Goal: Find specific page/section: Find specific page/section

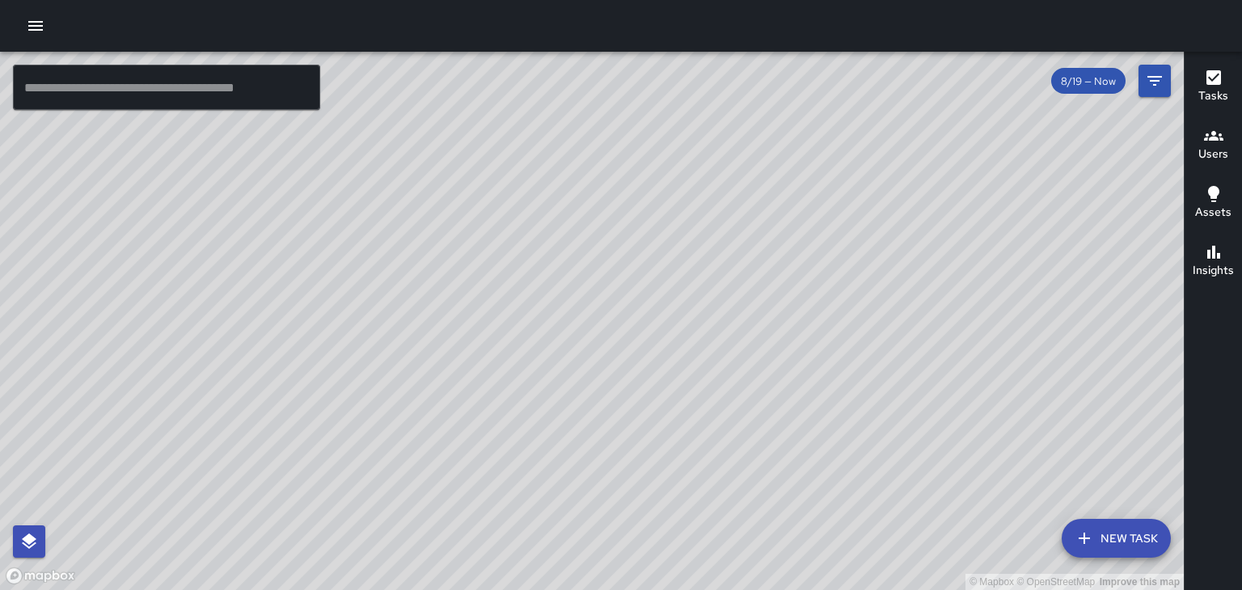
click at [614, 198] on div "© Mapbox © OpenStreetMap Improve this map" at bounding box center [592, 321] width 1184 height 538
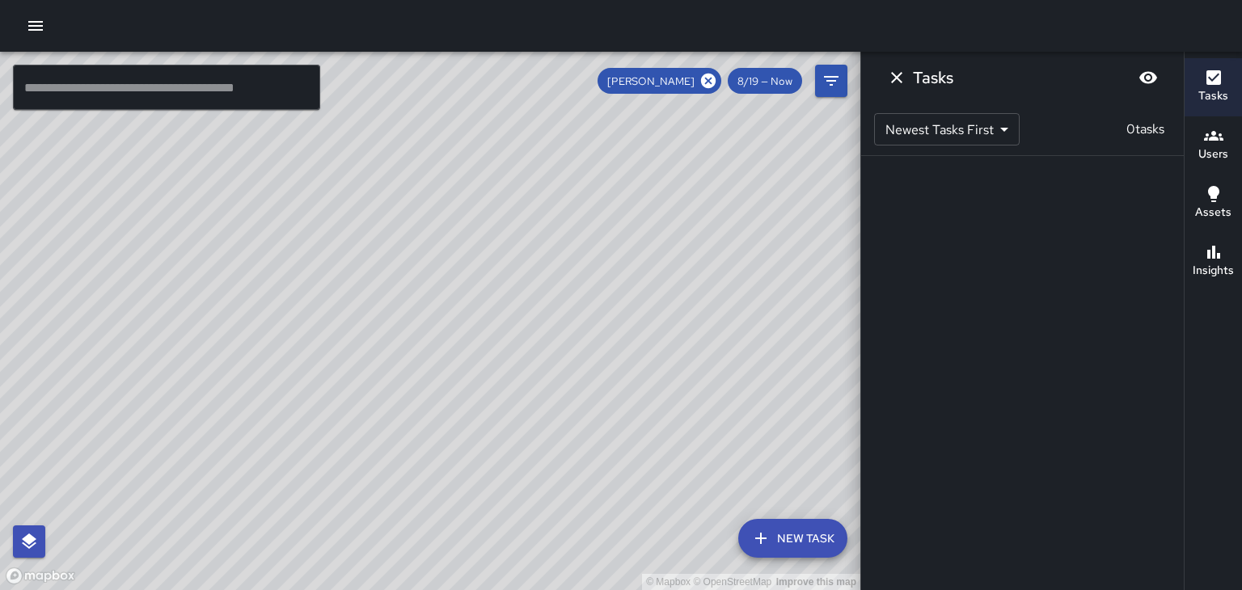
click at [888, 77] on icon "Dismiss" at bounding box center [896, 77] width 19 height 19
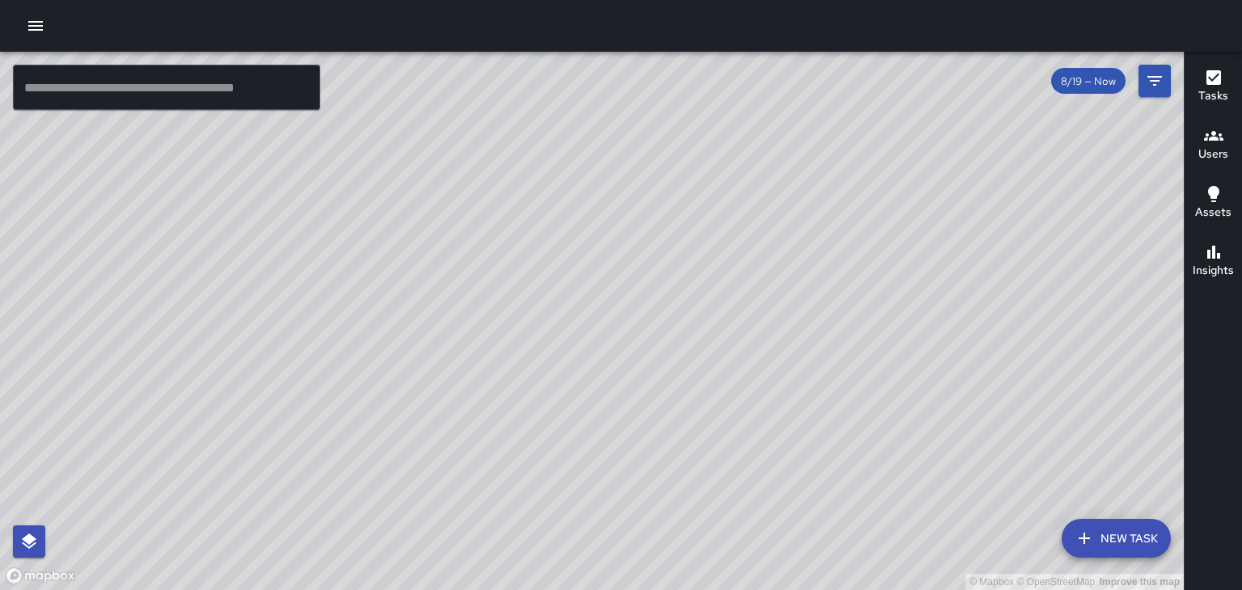
click at [440, 219] on div "© Mapbox © OpenStreetMap Improve this map" at bounding box center [592, 321] width 1184 height 538
click at [450, 230] on div "© Mapbox © OpenStreetMap Improve this map" at bounding box center [592, 321] width 1184 height 538
click at [450, 210] on div "© Mapbox © OpenStreetMap Improve this map" at bounding box center [592, 321] width 1184 height 538
click at [437, 219] on div "© Mapbox © OpenStreetMap Improve this map" at bounding box center [592, 321] width 1184 height 538
click at [455, 226] on div "© Mapbox © OpenStreetMap Improve this map" at bounding box center [592, 321] width 1184 height 538
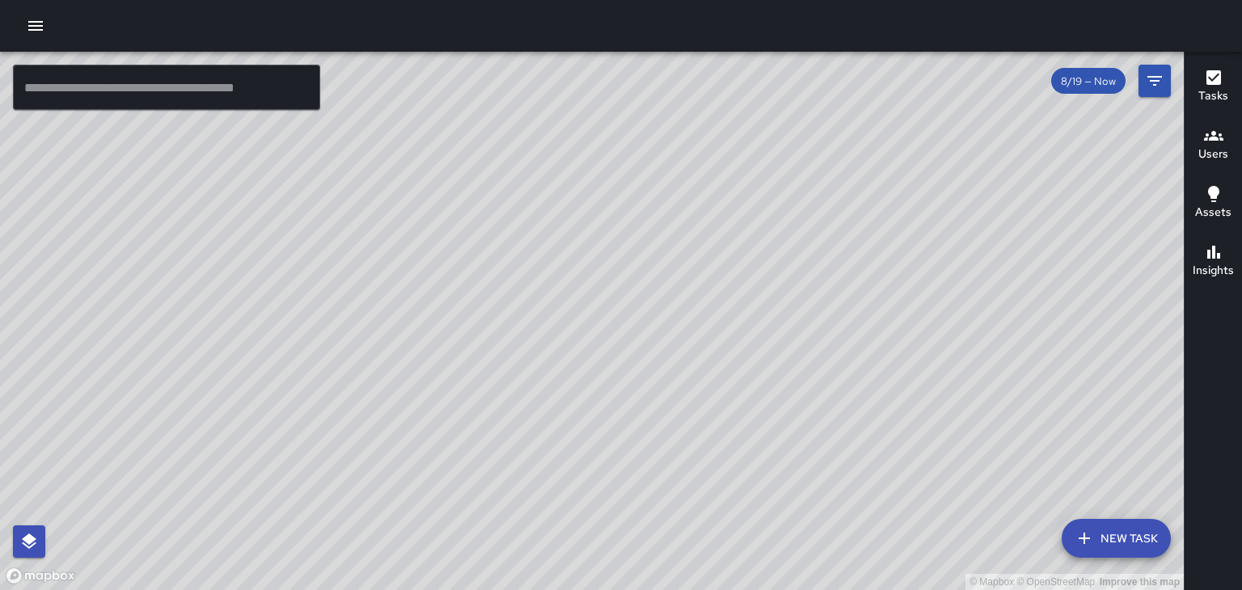
click at [749, 283] on div "© Mapbox © OpenStreetMap Improve this map" at bounding box center [592, 321] width 1184 height 538
click at [745, 288] on div "© Mapbox © OpenStreetMap Improve this map" at bounding box center [592, 321] width 1184 height 538
click at [631, 182] on div "© Mapbox © OpenStreetMap Improve this map" at bounding box center [592, 321] width 1184 height 538
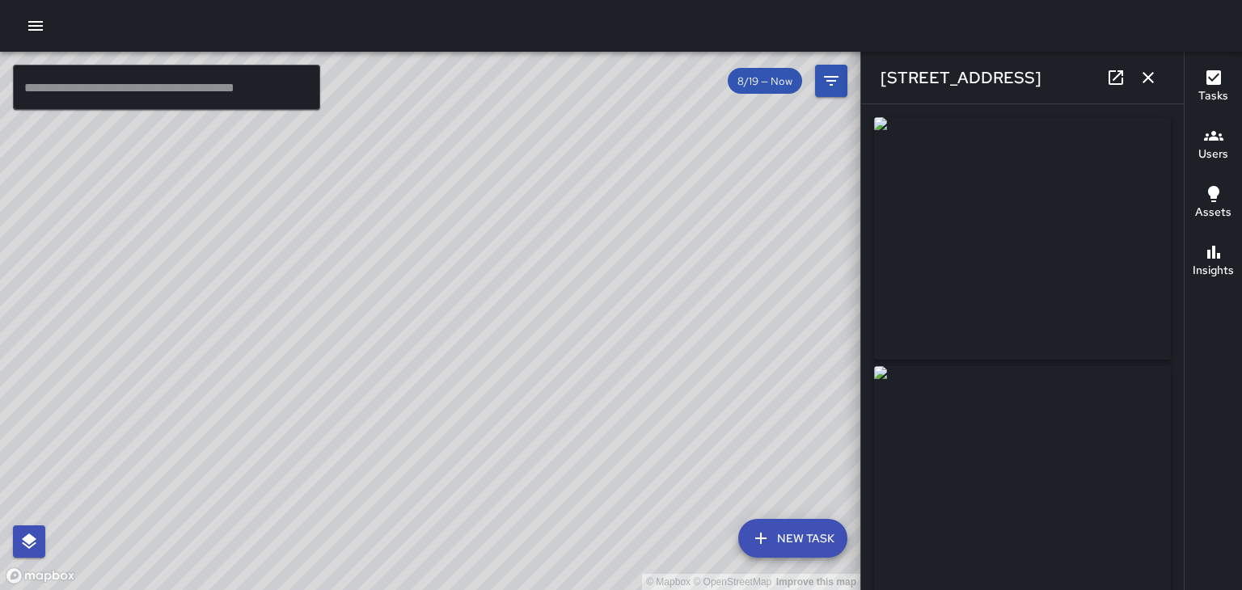
type input "**********"
